Goal: Information Seeking & Learning: Understand process/instructions

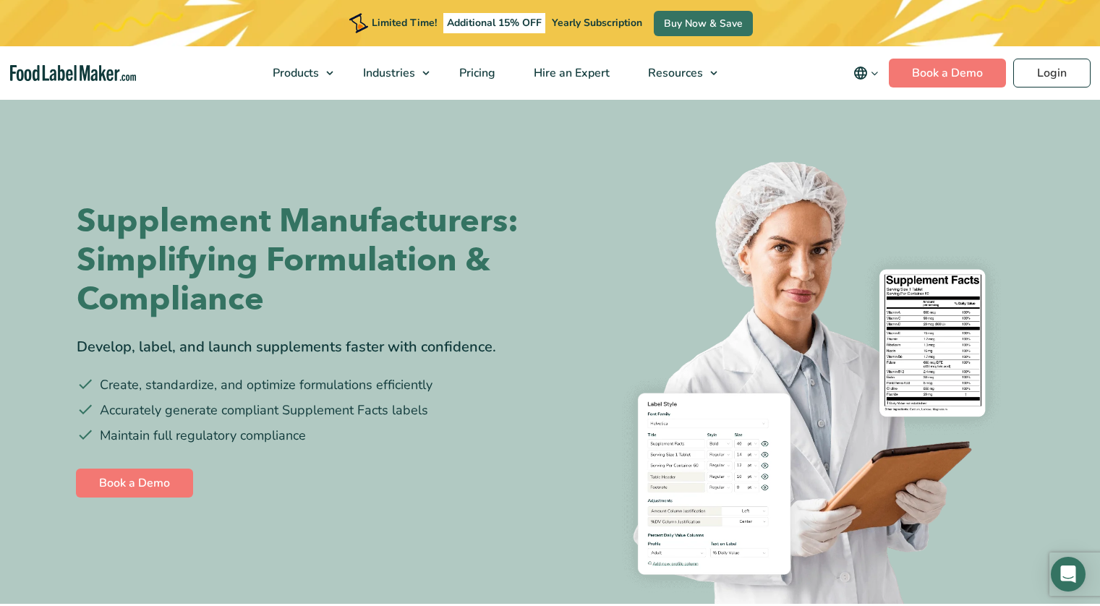
click at [902, 444] on img at bounding box center [792, 372] width 463 height 463
click at [831, 330] on img at bounding box center [792, 372] width 463 height 463
click at [679, 127] on div at bounding box center [792, 351] width 463 height 506
click at [912, 416] on img at bounding box center [792, 372] width 463 height 463
click at [187, 10] on div "Limited Time! Additional 15% OFF Yearly Subscription Buy Now & Save" at bounding box center [550, 23] width 1100 height 46
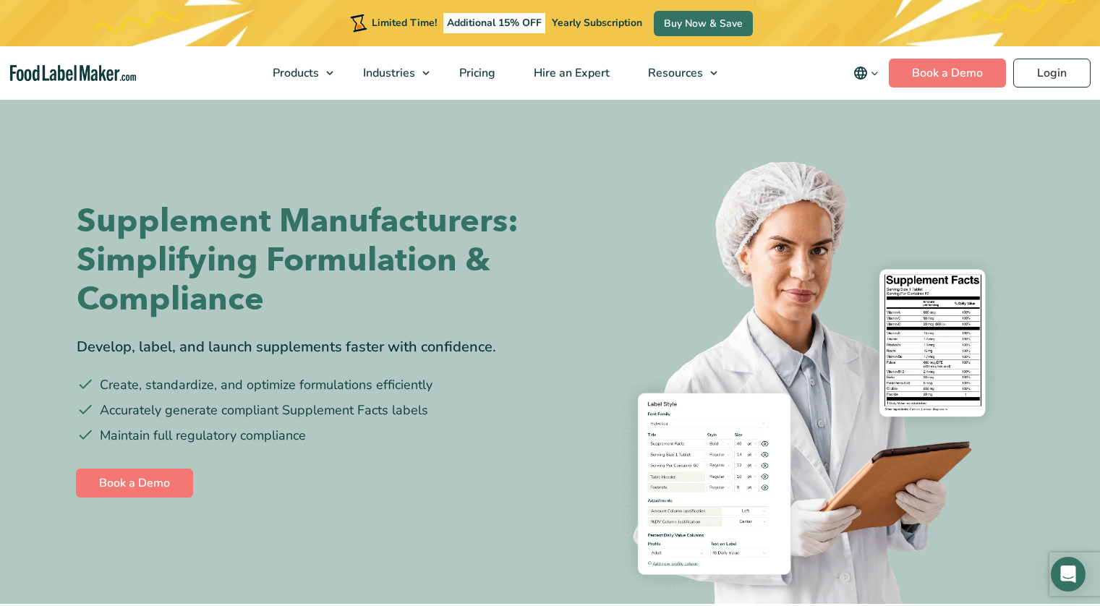
click at [187, 10] on div "Limited Time! Additional 15% OFF Yearly Subscription Buy Now & Save" at bounding box center [550, 23] width 1100 height 46
click at [166, 470] on link "Book a Demo" at bounding box center [134, 483] width 117 height 29
